Goal: Transaction & Acquisition: Register for event/course

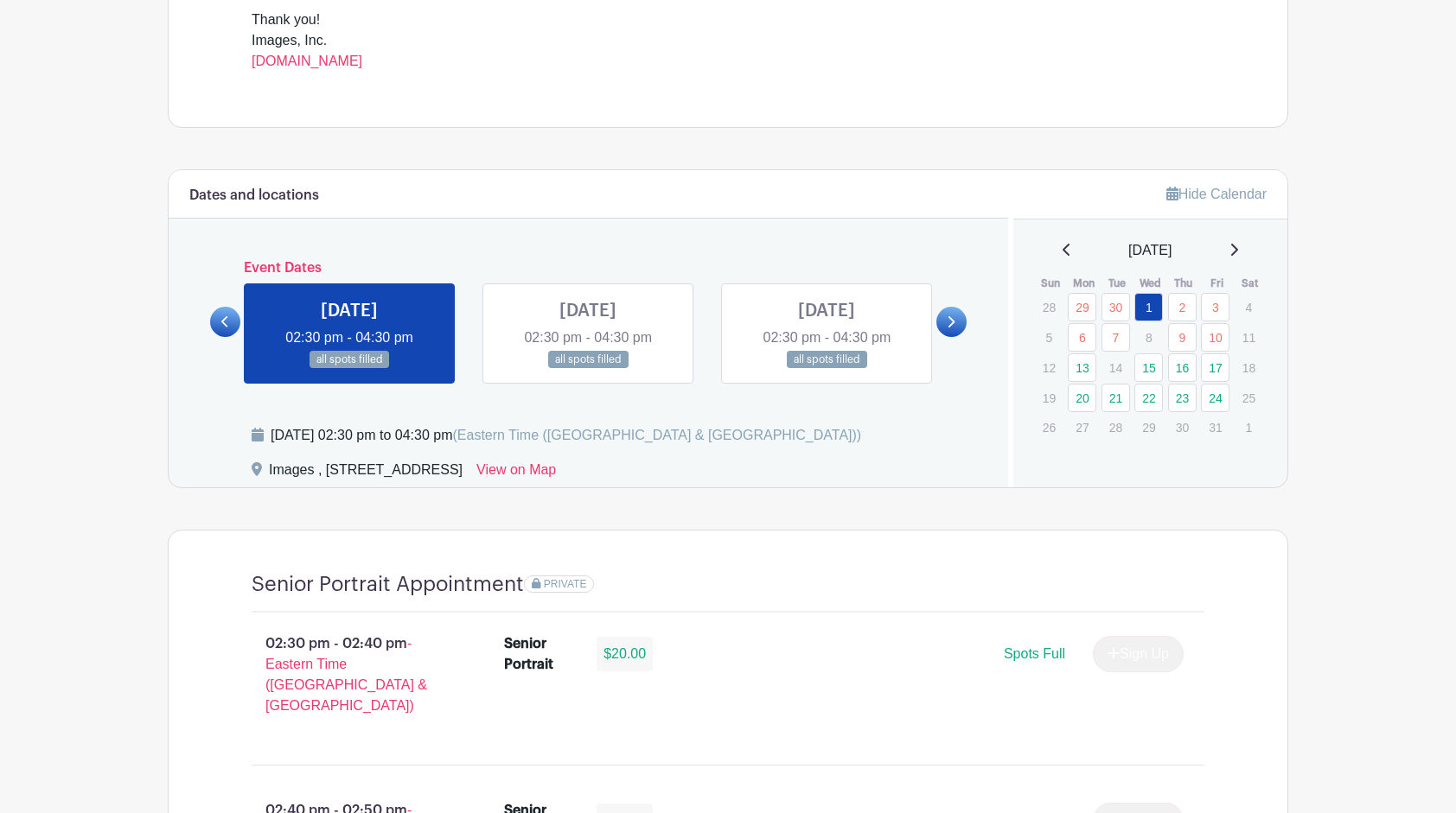
scroll to position [742, 0]
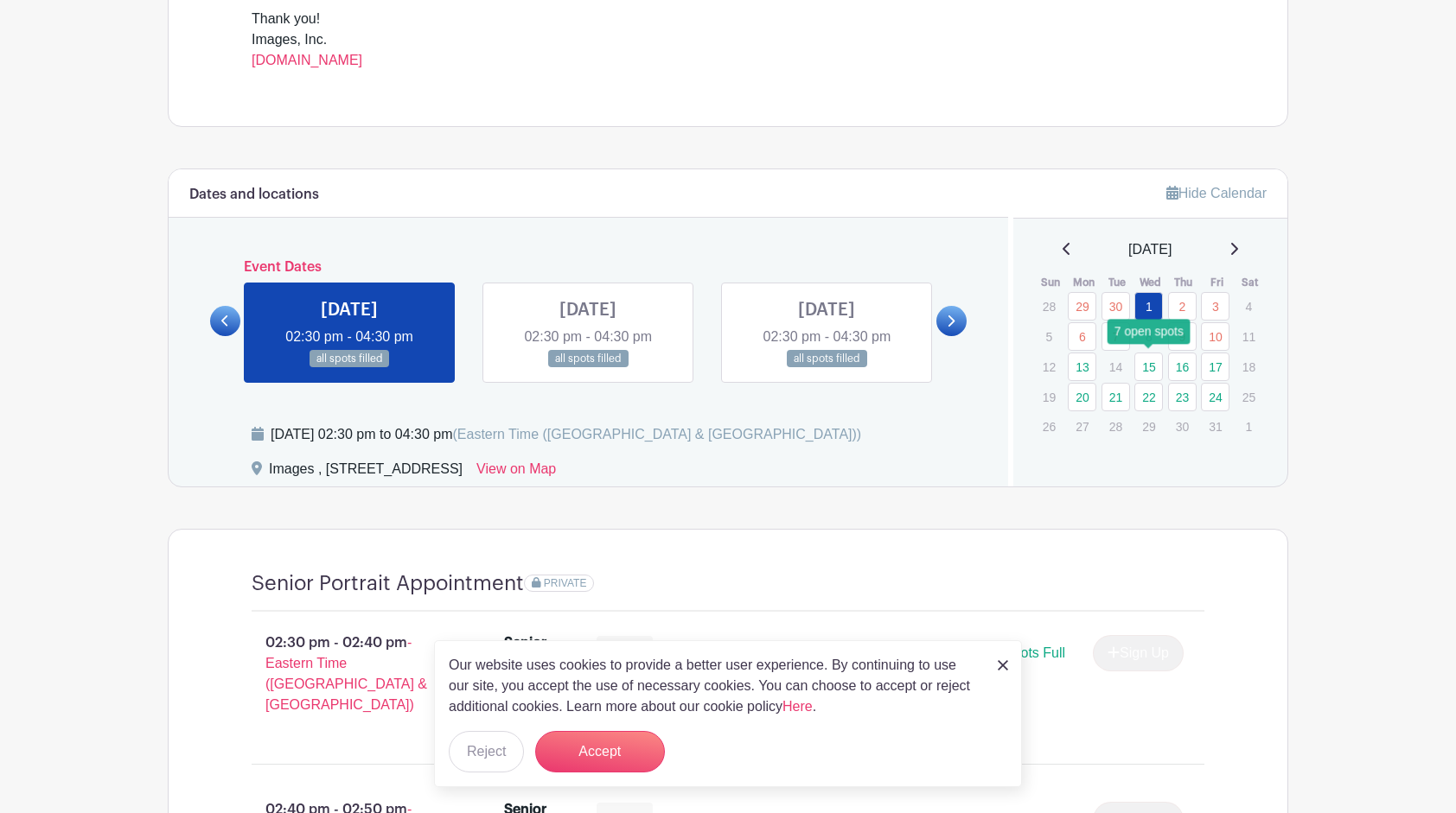
click at [1151, 359] on link "15" at bounding box center [1149, 367] width 28 height 28
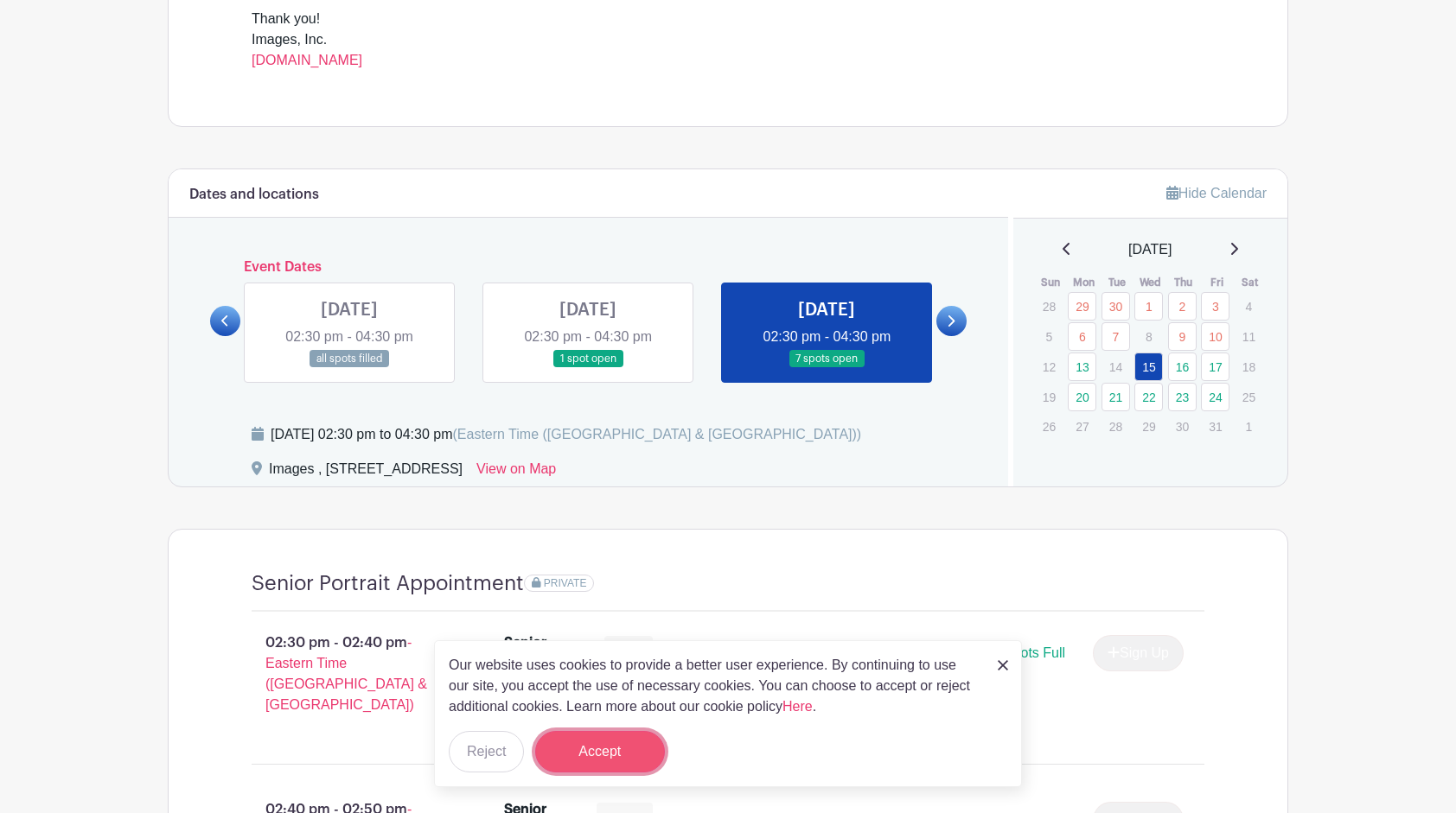
click at [605, 752] on button "Accept" at bounding box center [600, 752] width 130 height 41
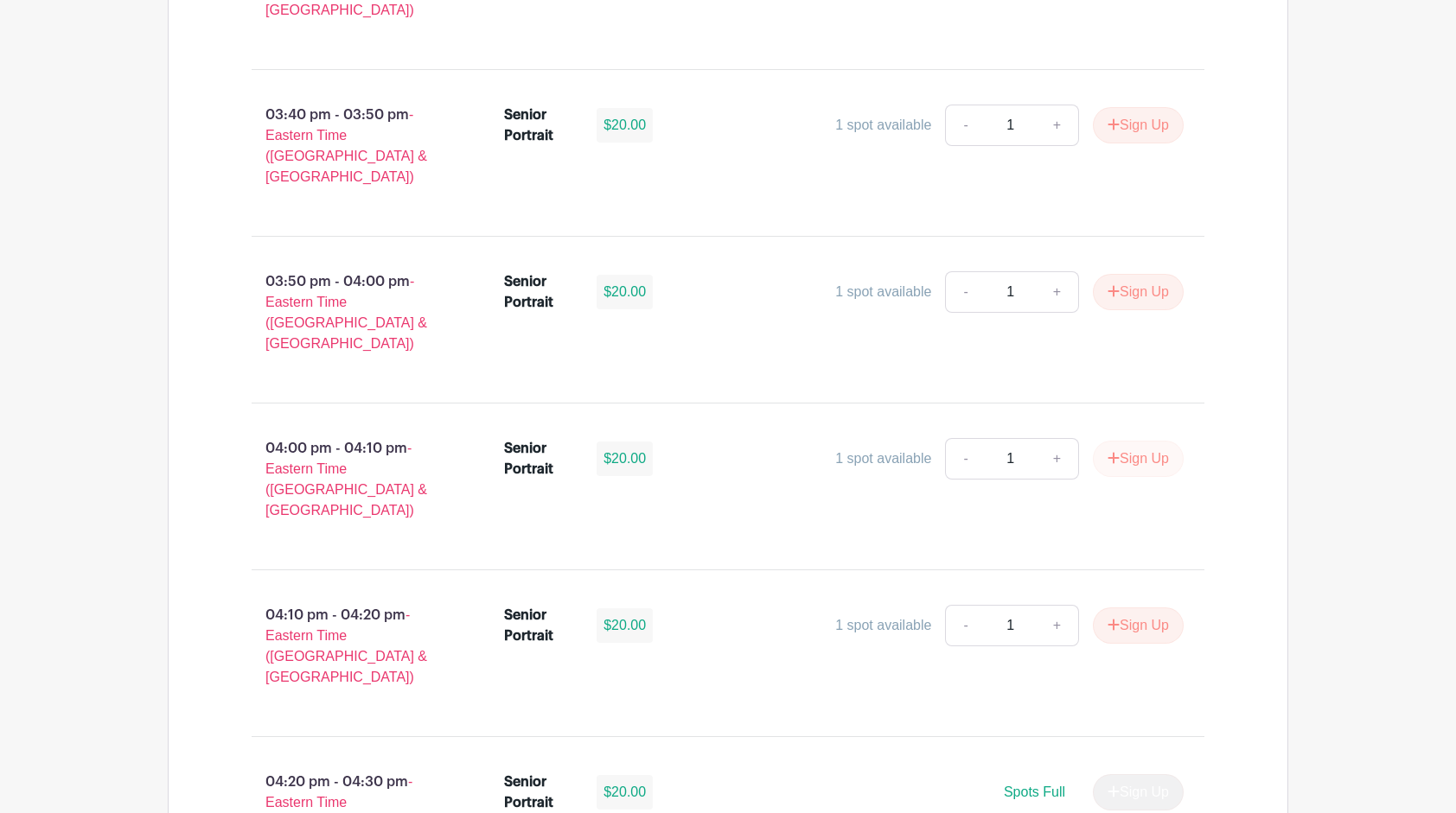
scroll to position [2430, 0]
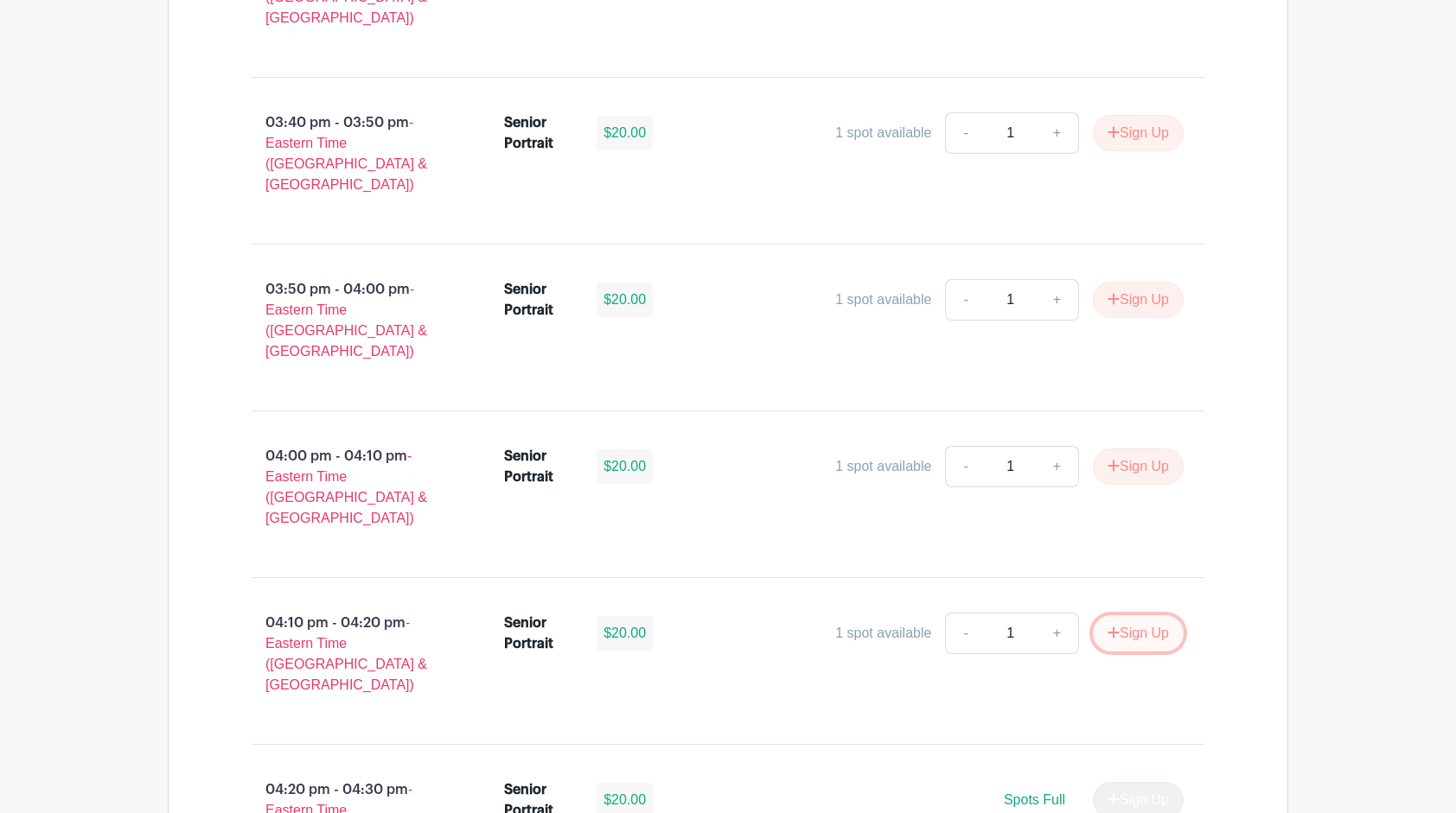
click at [1138, 616] on button "Sign Up" at bounding box center [1138, 634] width 91 height 37
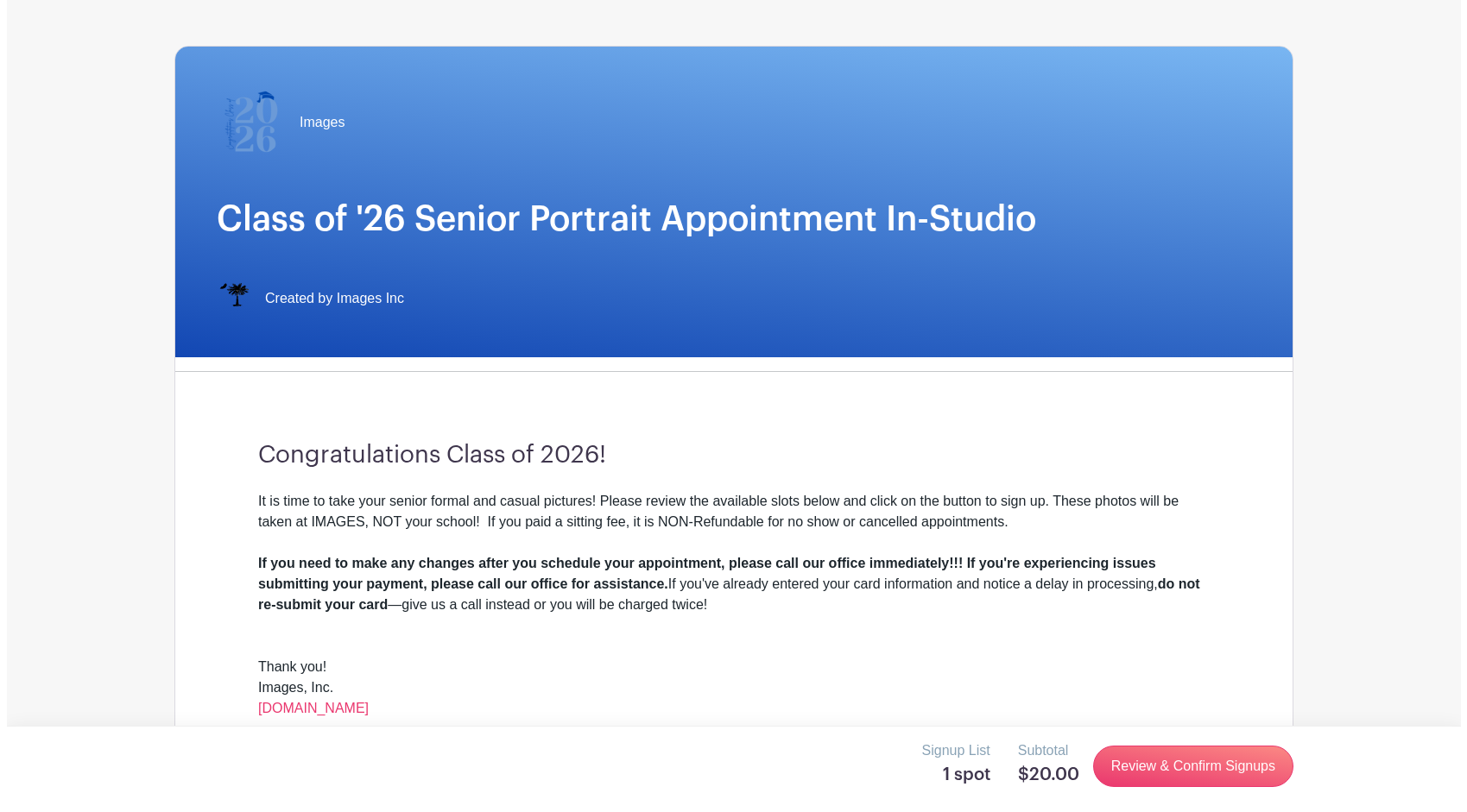
scroll to position [0, 0]
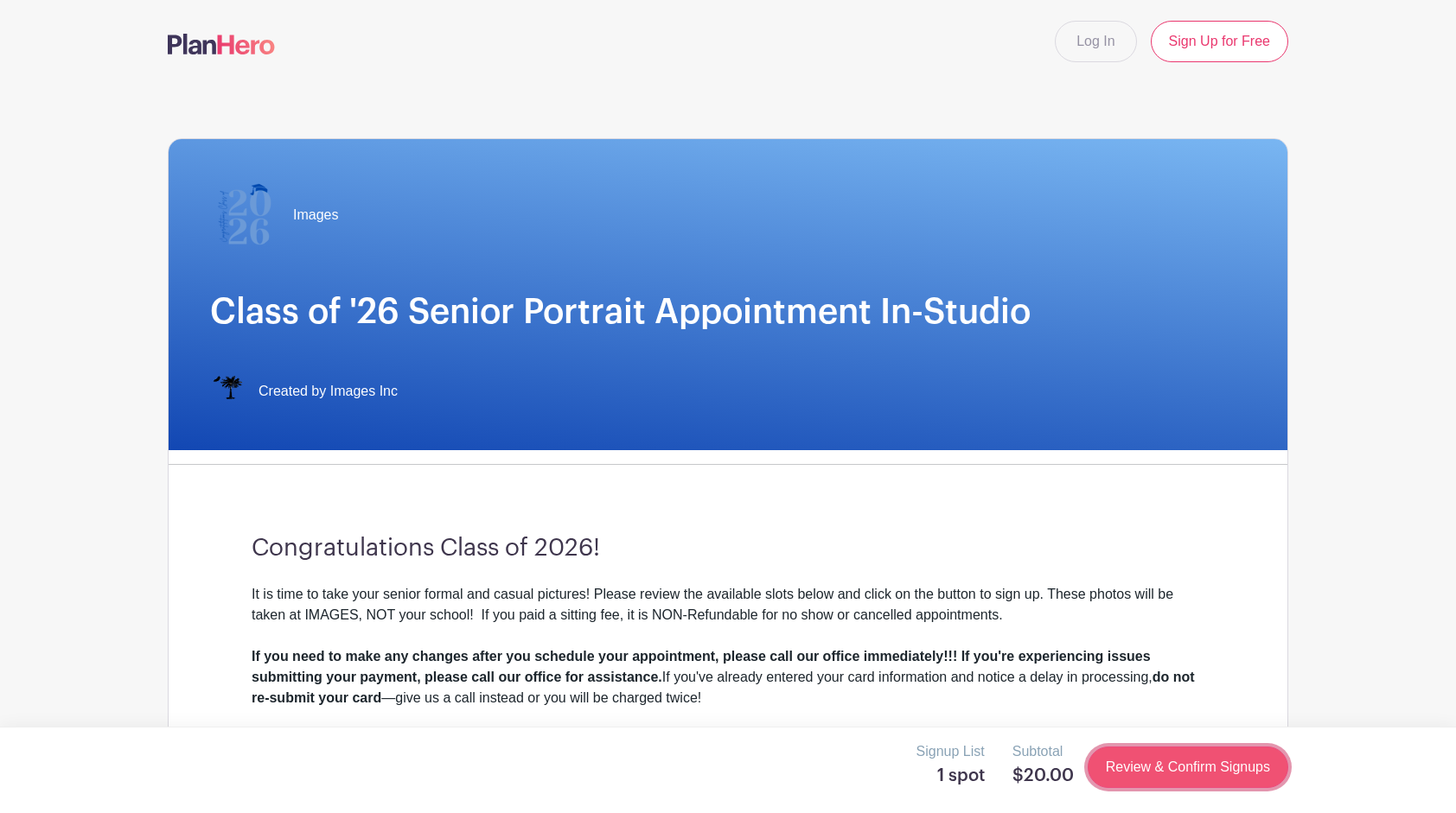
click at [1238, 771] on link "Review & Confirm Signups" at bounding box center [1188, 767] width 201 height 41
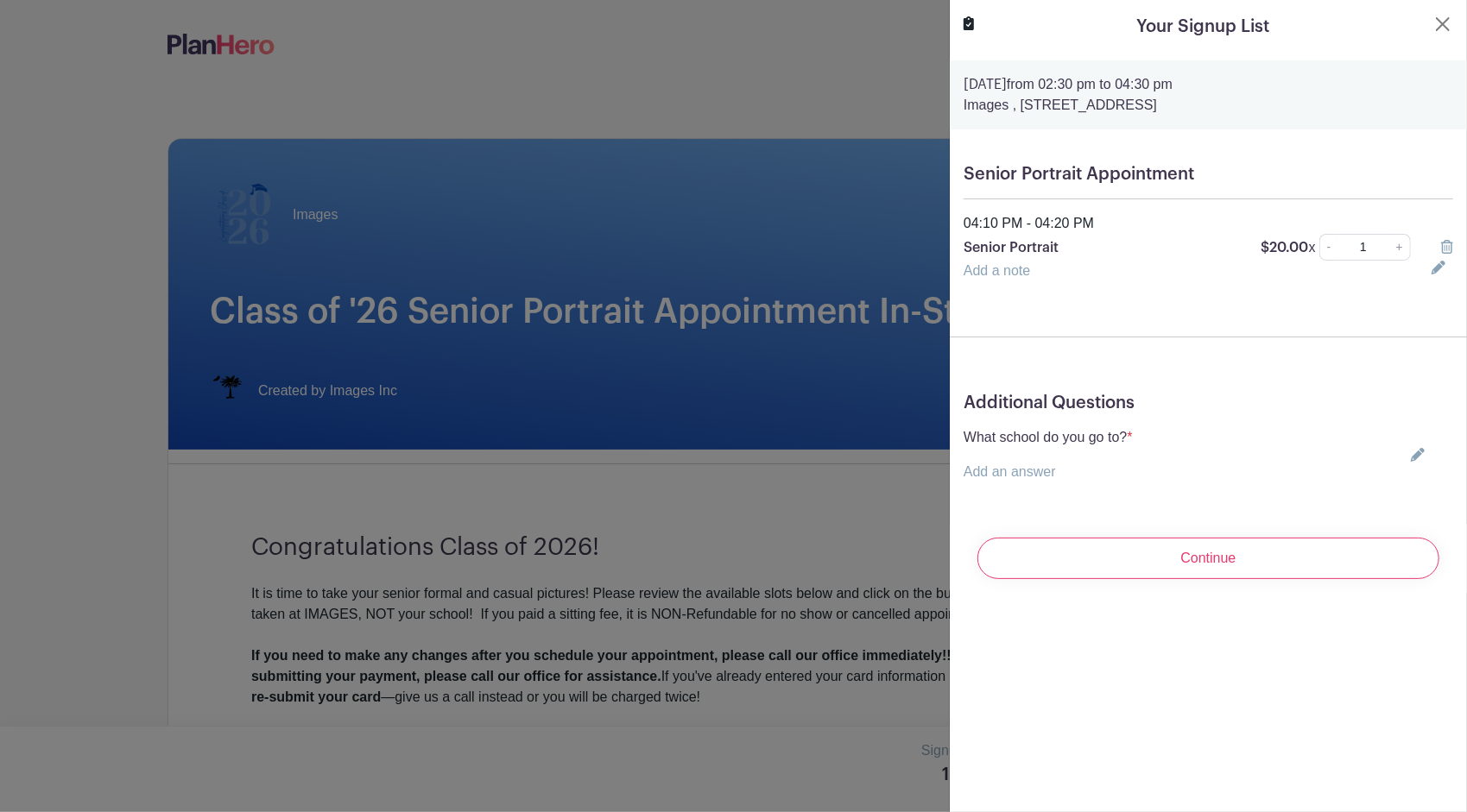
click at [1404, 454] on link at bounding box center [1414, 455] width 21 height 14
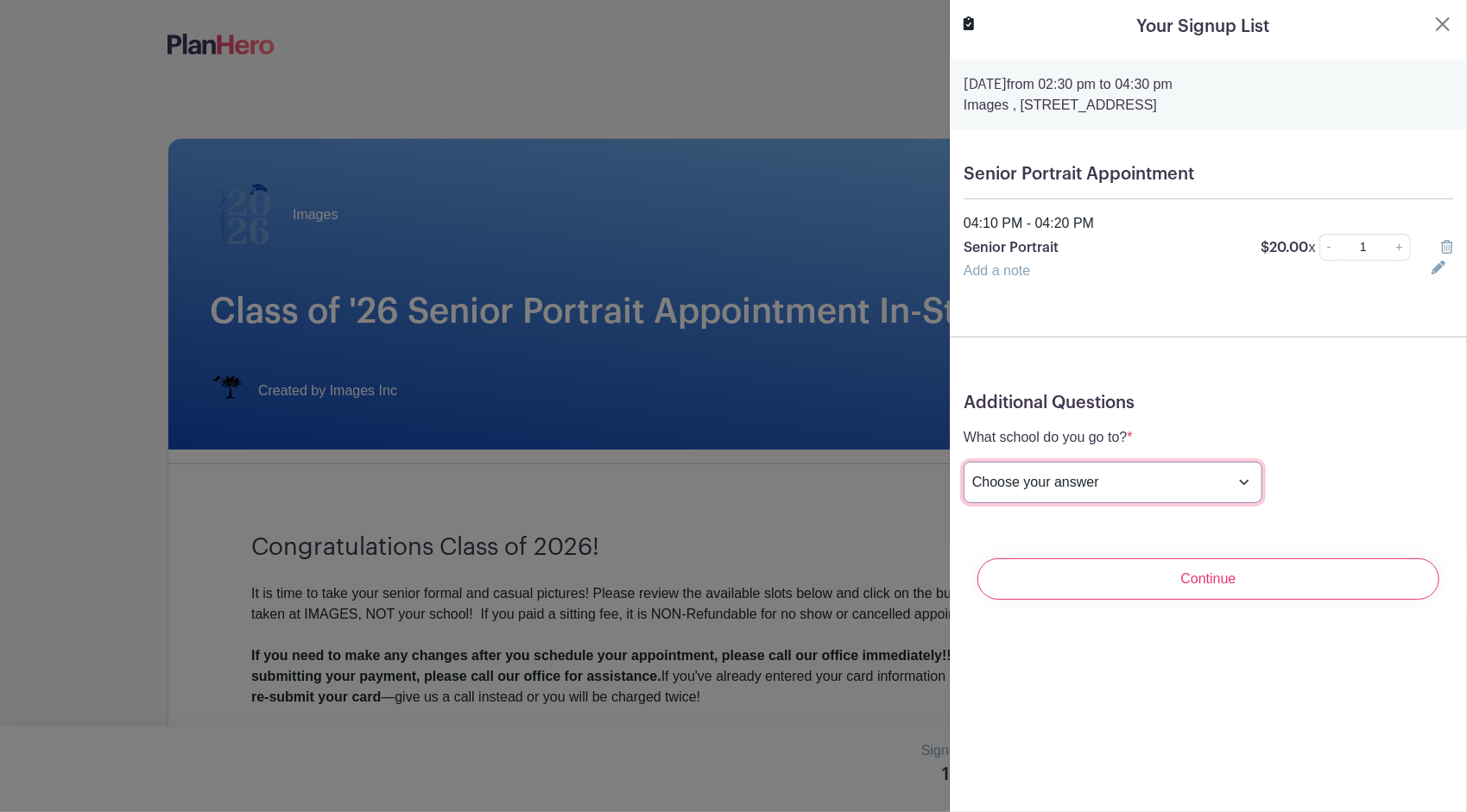
click at [1123, 472] on select "Choose your answer [GEOGRAPHIC_DATA] High [PERSON_NAME] High [PERSON_NAME] High…" at bounding box center [1112, 483] width 299 height 41
select select "3942"
click at [963, 462] on select "Choose your answer [GEOGRAPHIC_DATA] High [PERSON_NAME] High [PERSON_NAME] High…" at bounding box center [1112, 483] width 299 height 41
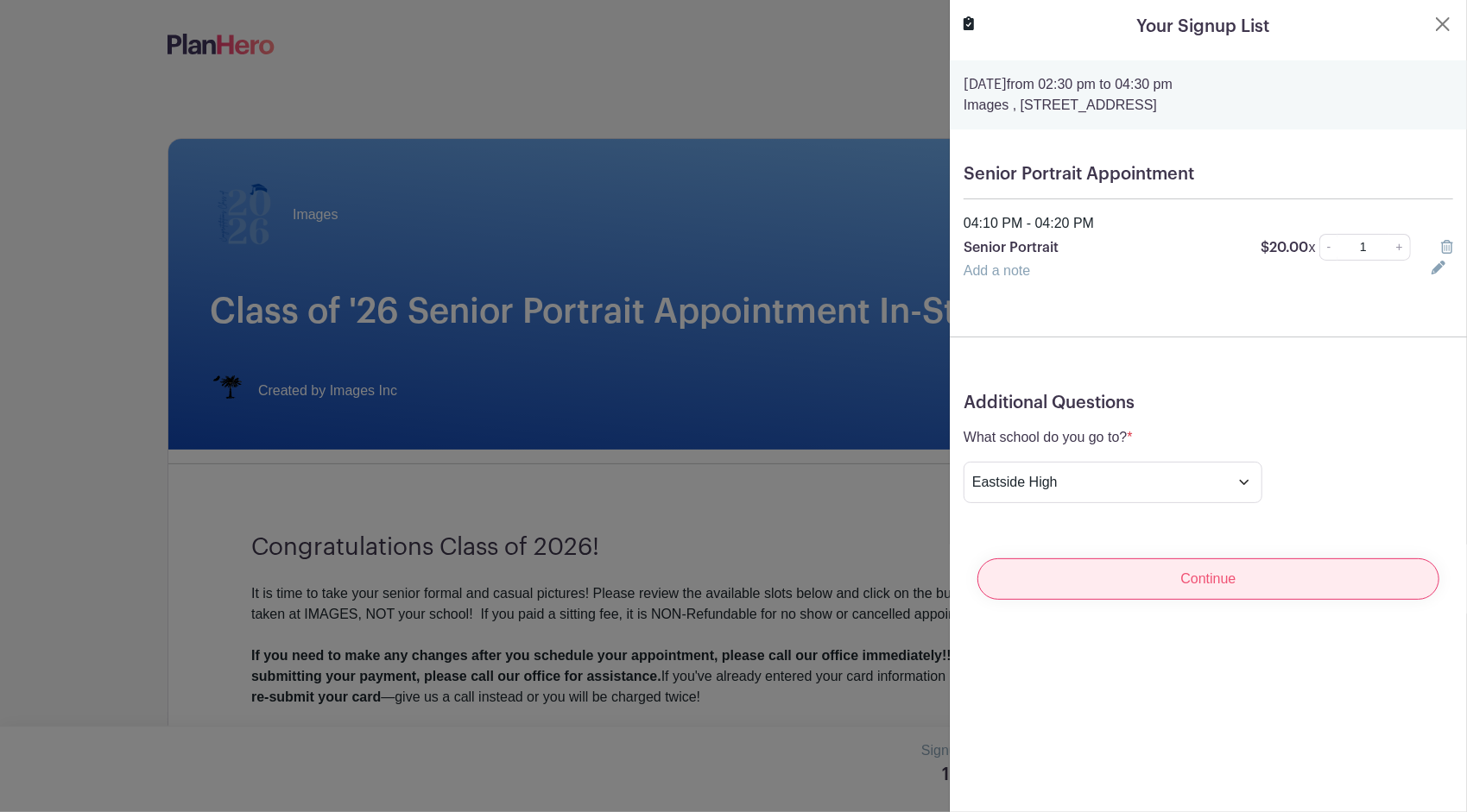
click at [1092, 585] on input "Continue" at bounding box center [1208, 579] width 462 height 41
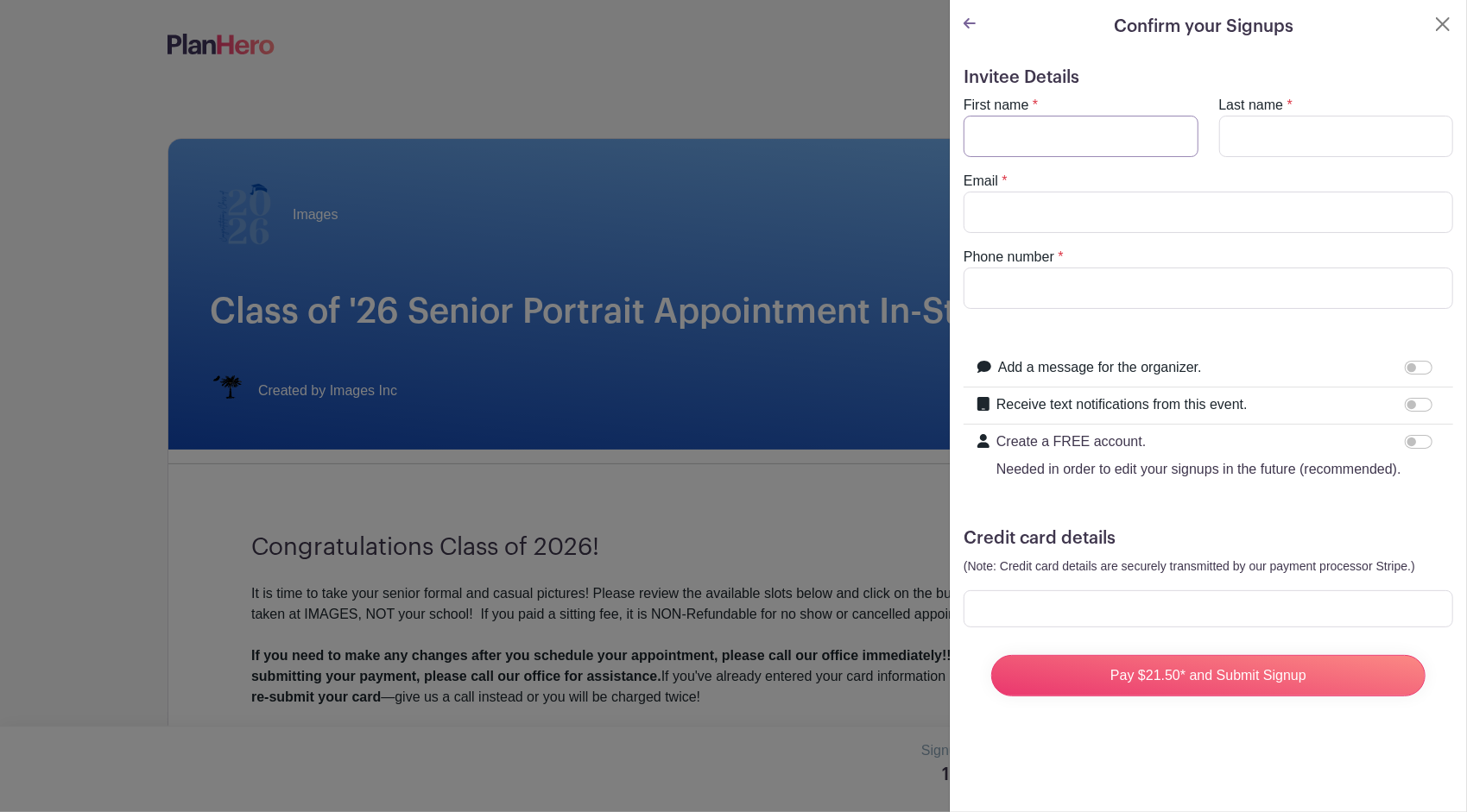
click at [1076, 133] on input "First name" at bounding box center [1081, 136] width 234 height 41
type input "[PERSON_NAME]"
click at [1258, 147] on input "Last name" at bounding box center [1337, 136] width 234 height 41
type input "Godson"
click at [1125, 212] on input "Email" at bounding box center [1208, 212] width 490 height 41
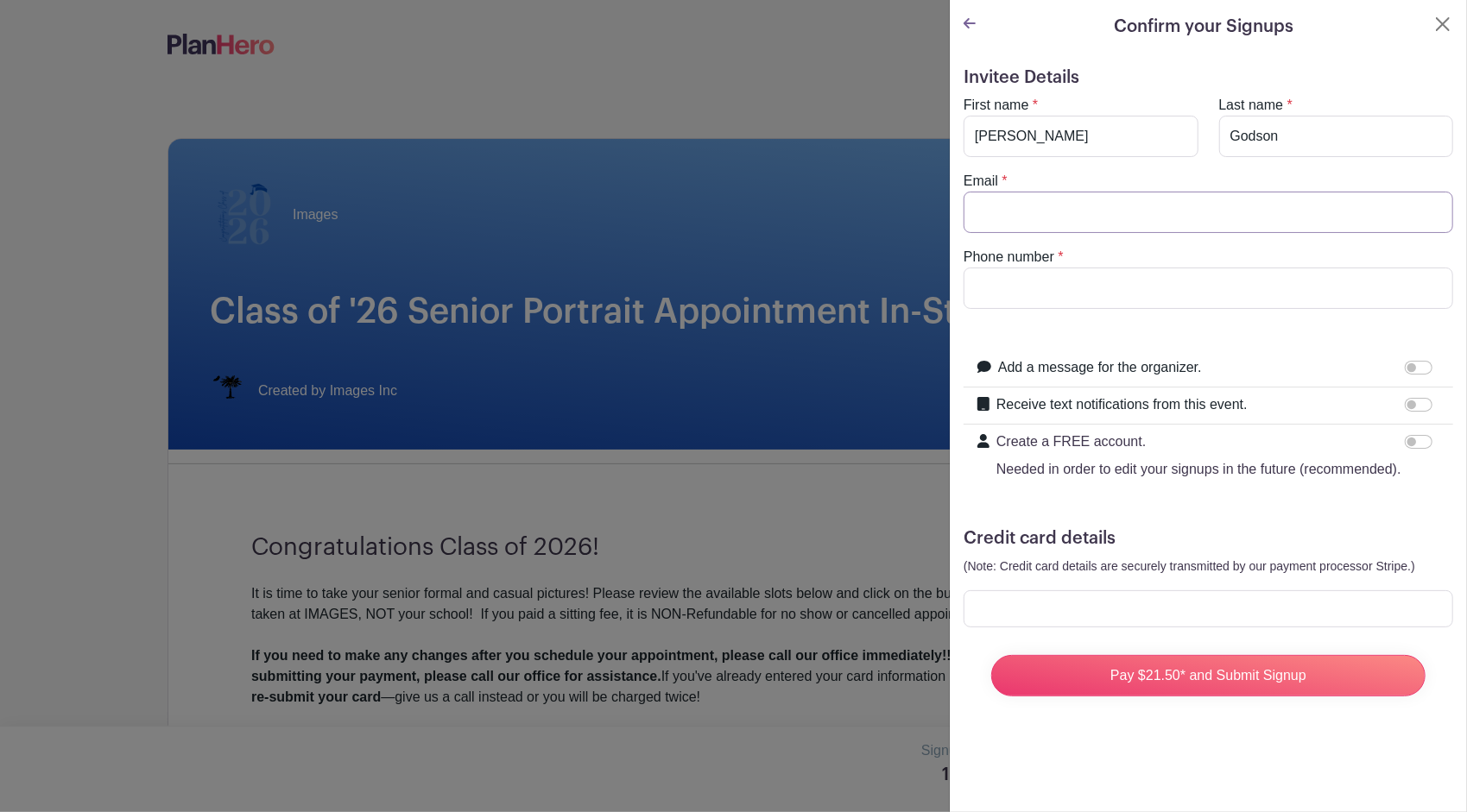
type input "j"
type input "[EMAIL_ADDRESS][DOMAIN_NAME]"
click at [1054, 285] on input "Phone number" at bounding box center [1208, 288] width 490 height 41
type input "5034737037"
click at [1405, 406] on input "Receive text notifications from this event." at bounding box center [1418, 404] width 27 height 14
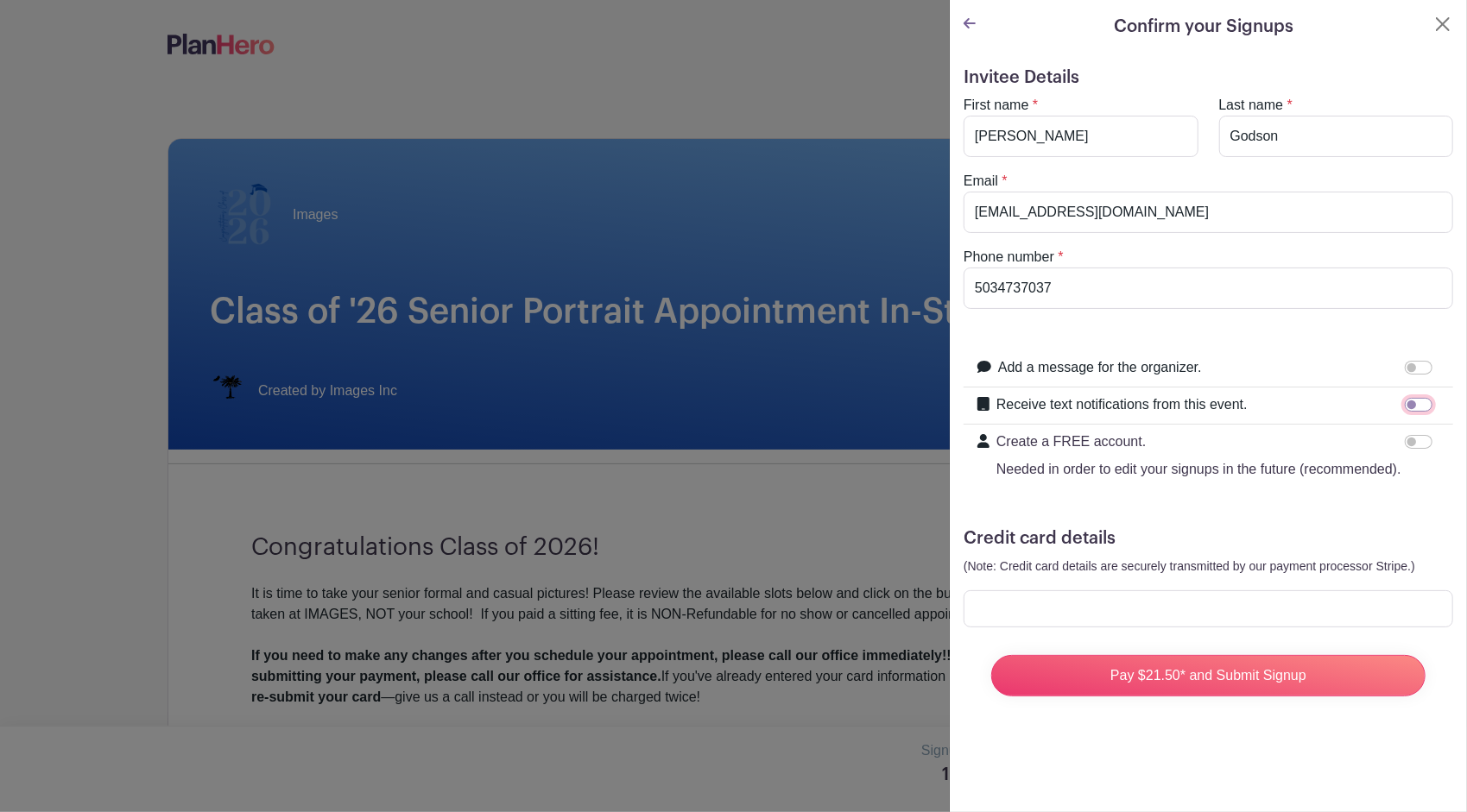
checkbox input "true"
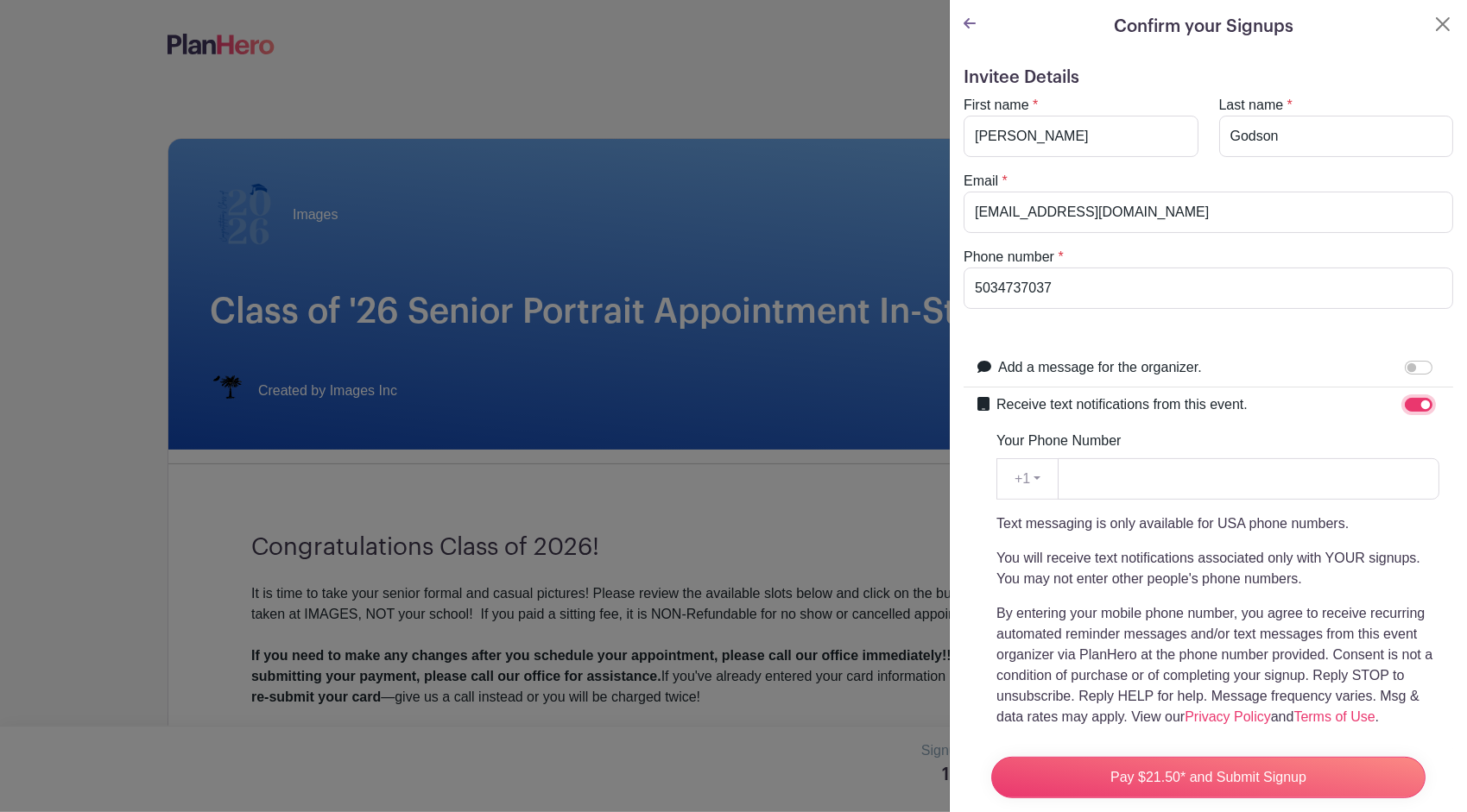
scroll to position [96, 0]
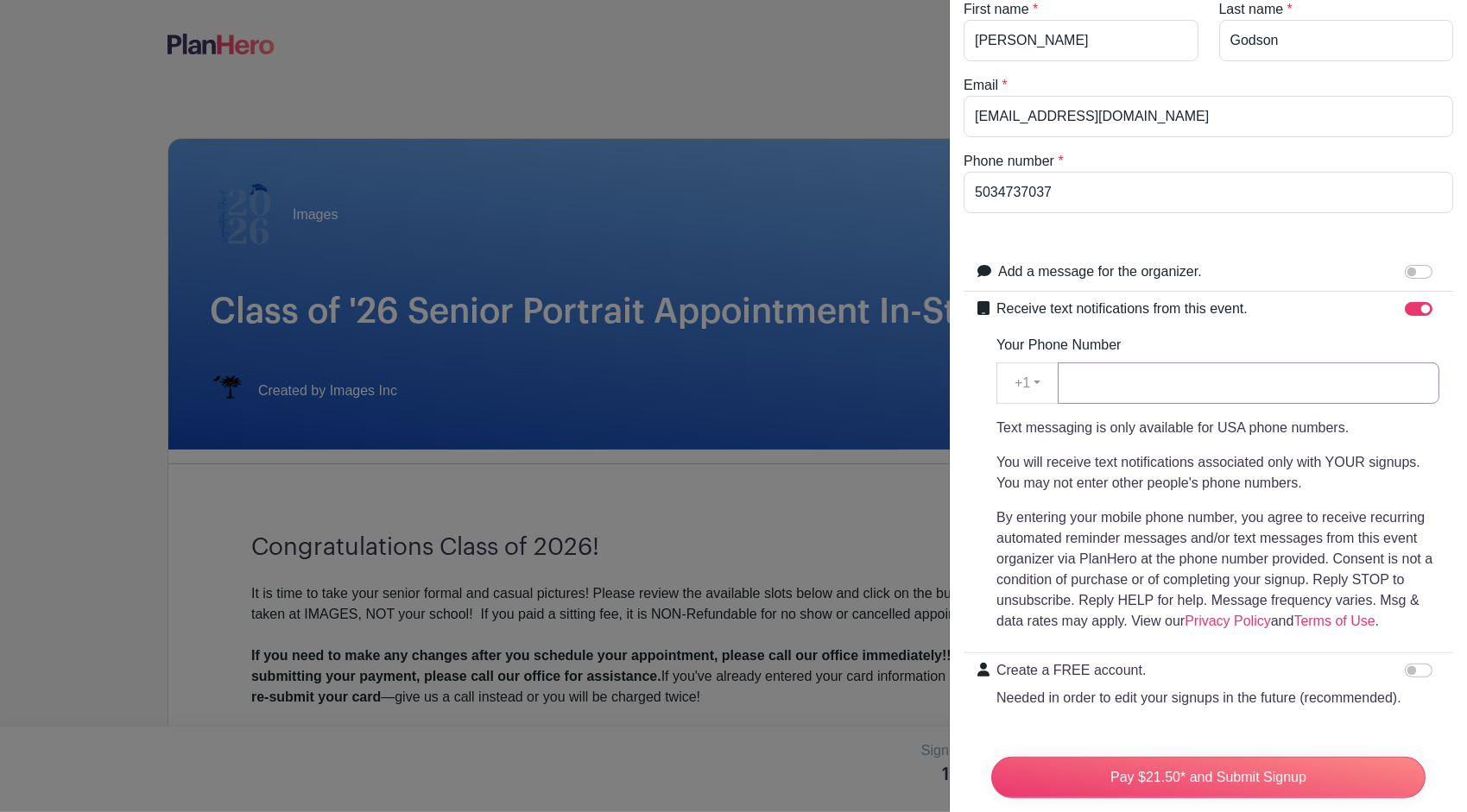
click at [1178, 383] on input "Your Phone Number" at bounding box center [1248, 383] width 382 height 41
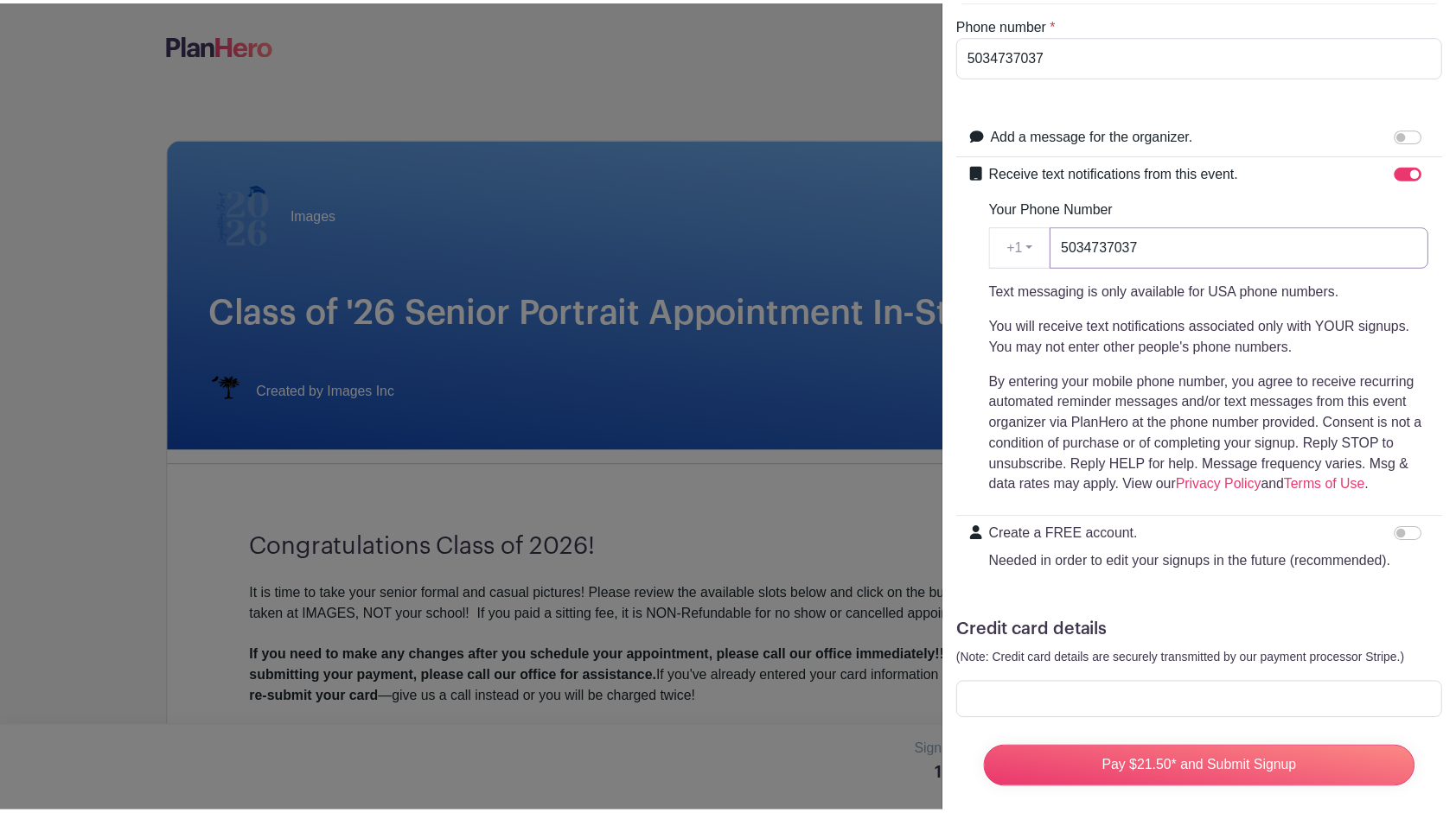
scroll to position [280, 0]
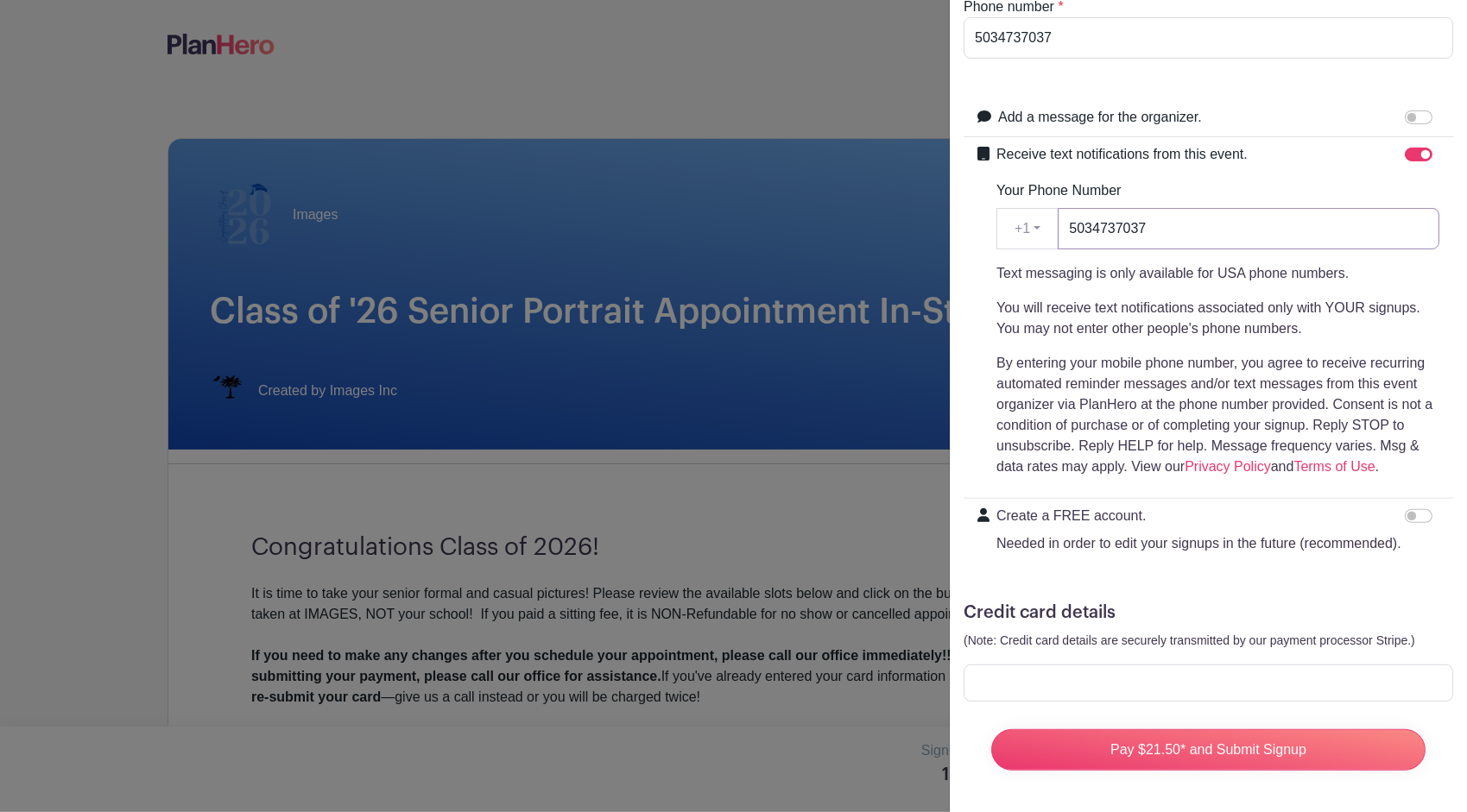
type input "5034737037"
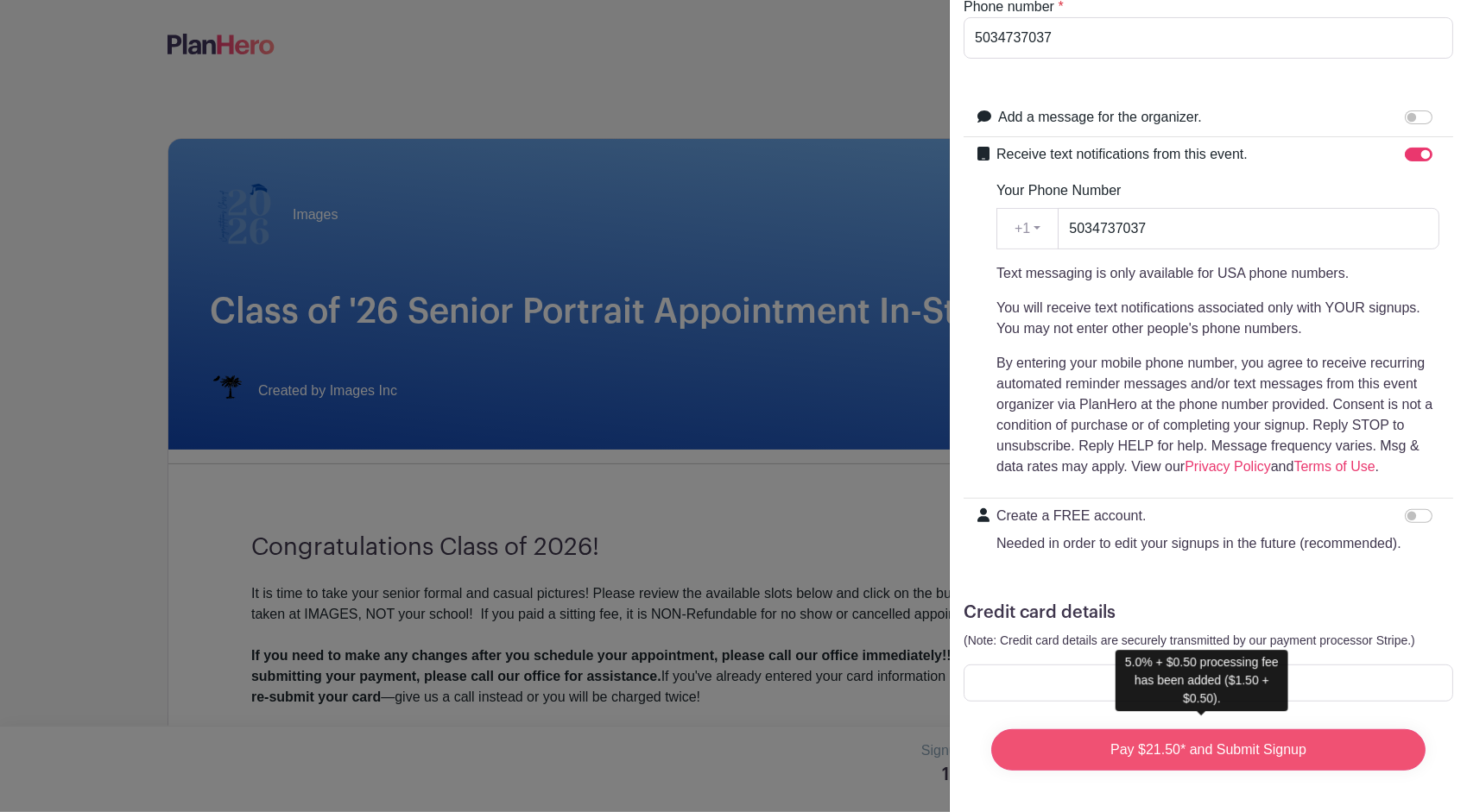
click at [1290, 732] on input "Pay $21.50* and Submit Signup" at bounding box center [1208, 750] width 434 height 41
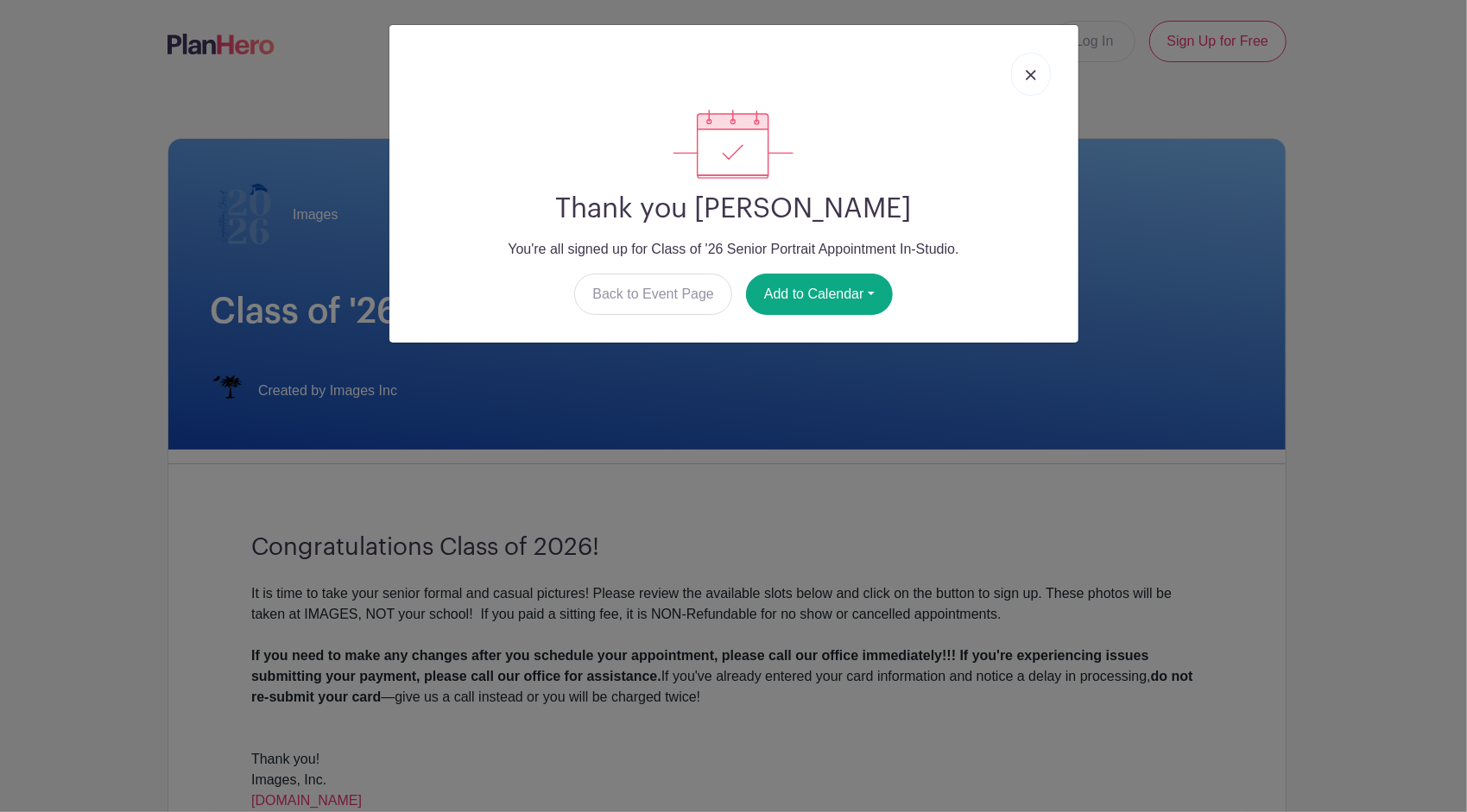
click at [1031, 76] on img at bounding box center [1031, 75] width 10 height 10
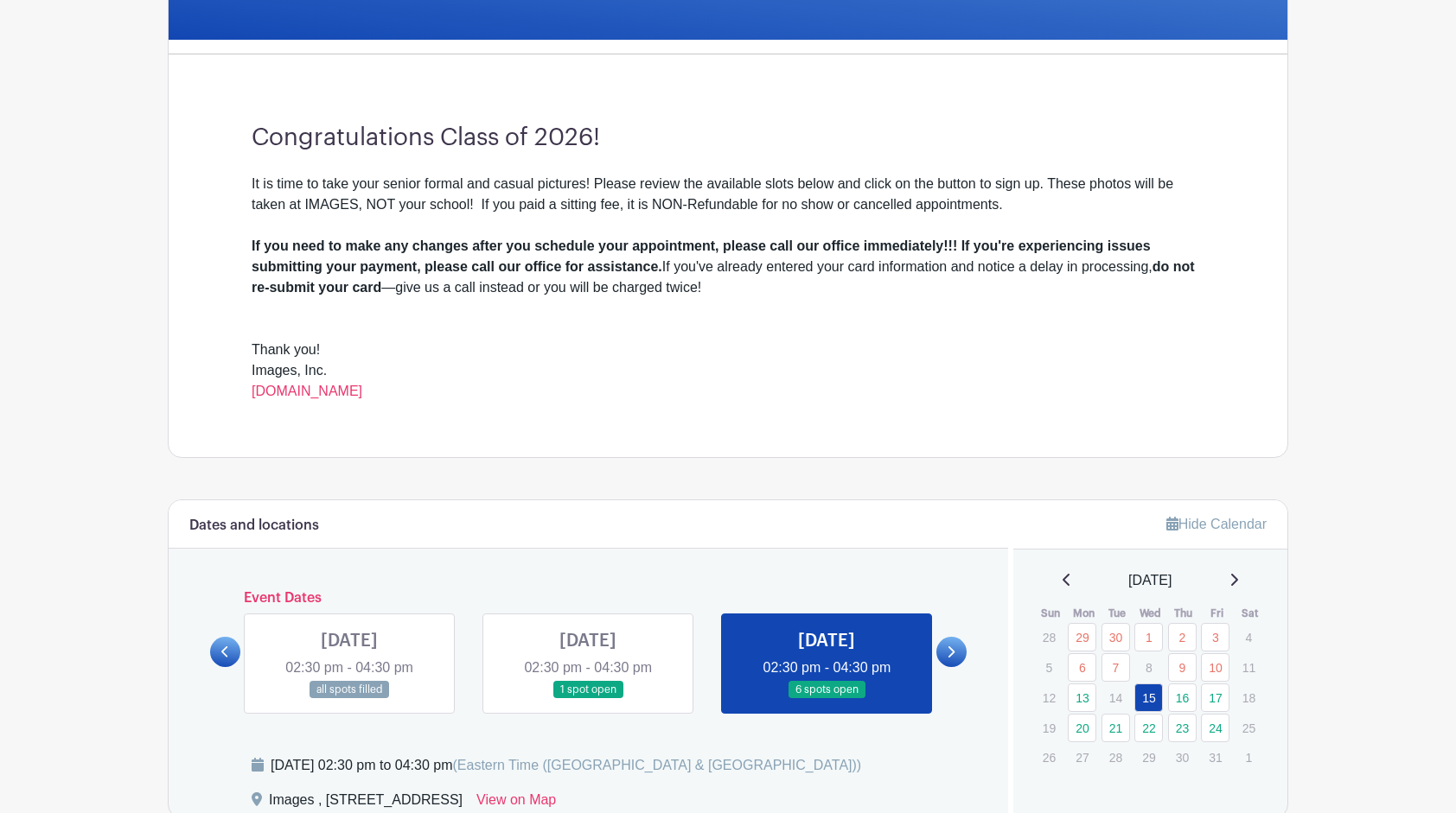
scroll to position [0, 0]
